Goal: Transaction & Acquisition: Purchase product/service

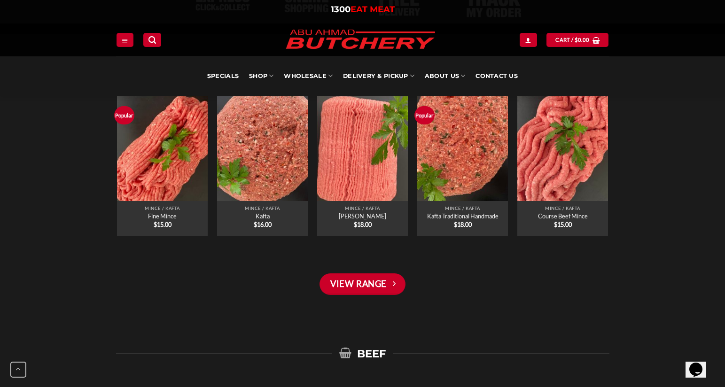
scroll to position [715, 0]
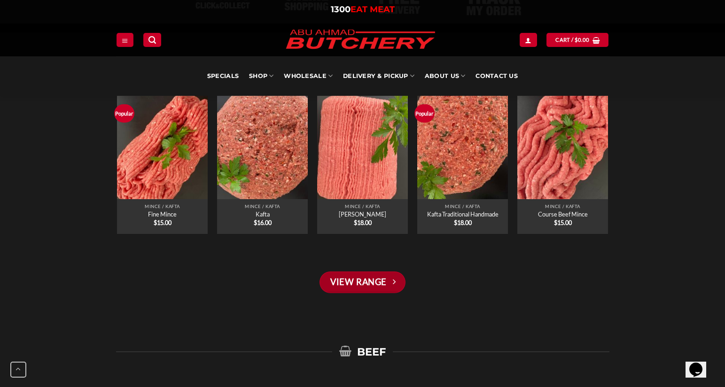
click at [391, 283] on link "View Range" at bounding box center [363, 283] width 86 height 22
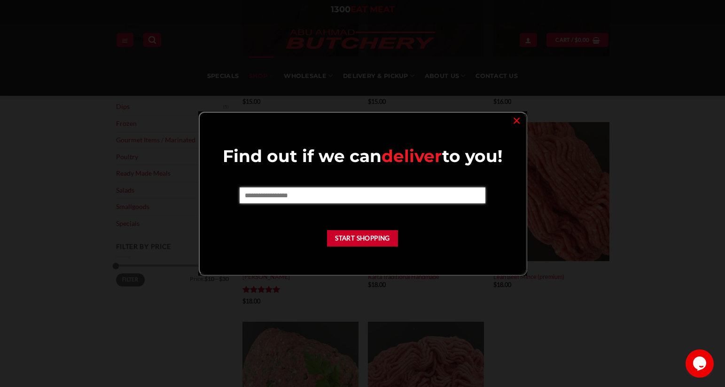
click at [422, 196] on input "text" at bounding box center [363, 196] width 246 height 16
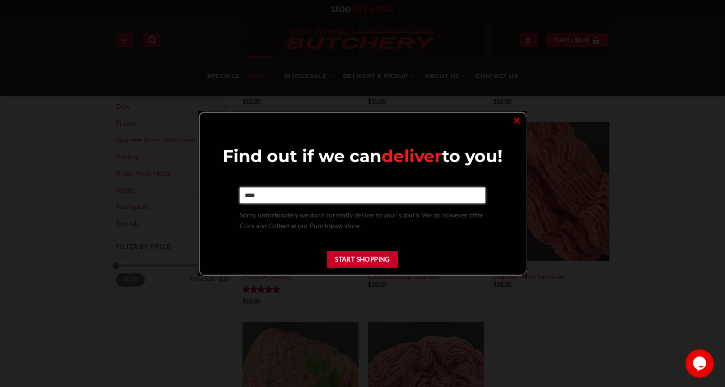
type input "****"
click at [377, 238] on div "Find out if we can deliver to you! **** Sorry, unfortunately we don’t currently…" at bounding box center [362, 209] width 307 height 129
click at [361, 261] on button "Start Shopping" at bounding box center [362, 260] width 71 height 16
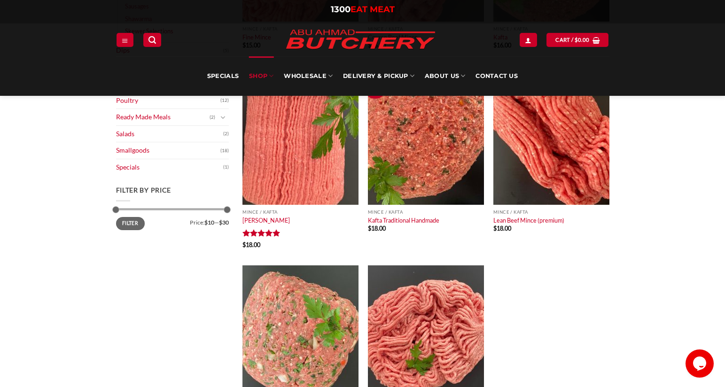
scroll to position [174, 0]
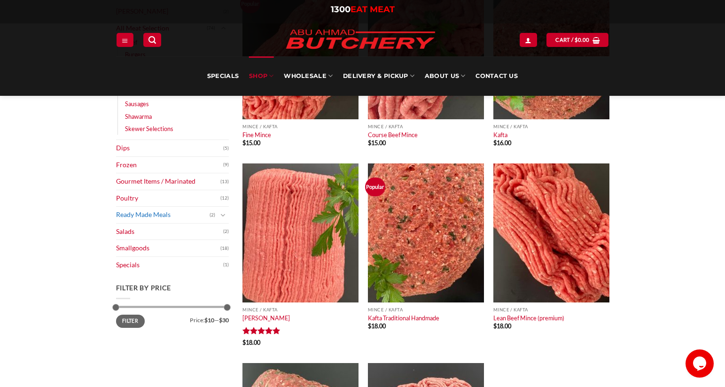
click at [159, 216] on link "Ready Made Meals" at bounding box center [163, 215] width 94 height 16
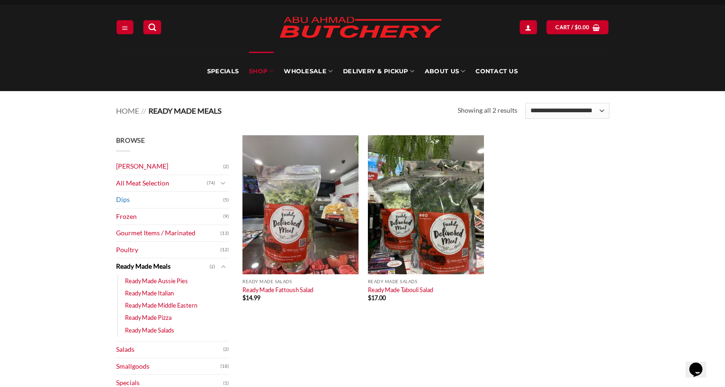
scroll to position [19, 0]
click at [163, 172] on link "[PERSON_NAME]" at bounding box center [169, 166] width 107 height 16
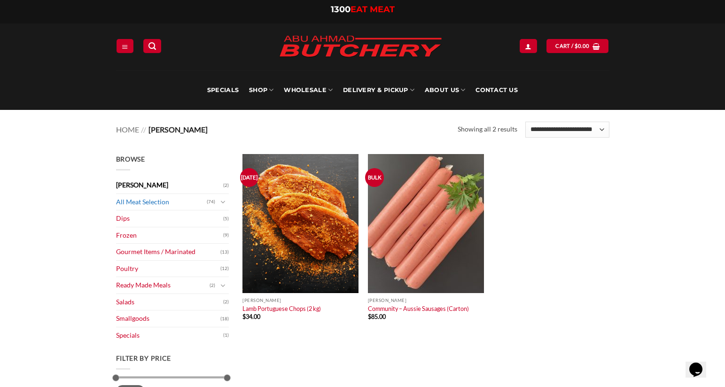
click at [137, 202] on link "All Meat Selection" at bounding box center [161, 202] width 91 height 16
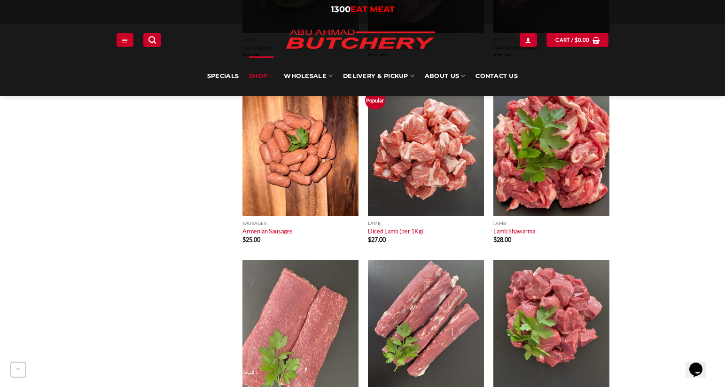
scroll to position [3294, 0]
